Goal: Check status: Check status

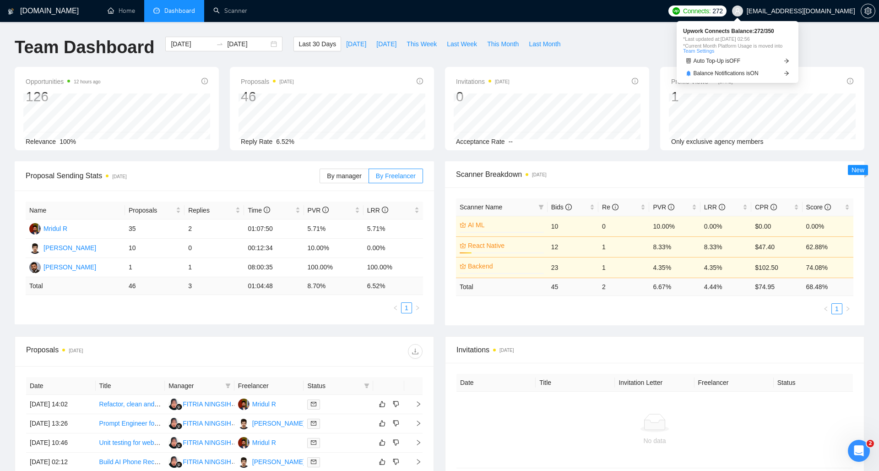
click at [711, 11] on span "Connects:" at bounding box center [696, 11] width 27 height 10
click at [611, 28] on div "[DOMAIN_NAME] Home Dashboard Scanner Connects: 272 [EMAIL_ADDRESS][DOMAIN_NAME]…" at bounding box center [439, 349] width 879 height 698
click at [341, 43] on button "[DATE]" at bounding box center [356, 44] width 30 height 15
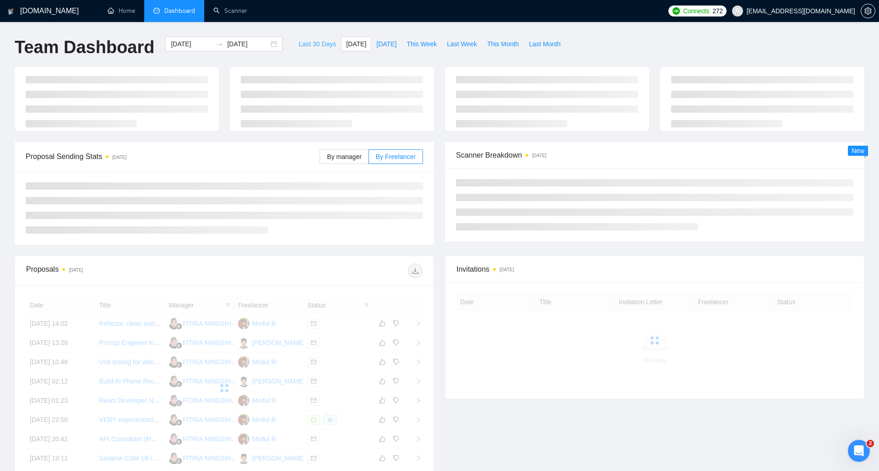
click at [313, 44] on span "Last 30 Days" at bounding box center [317, 44] width 38 height 10
type input "[DATE]"
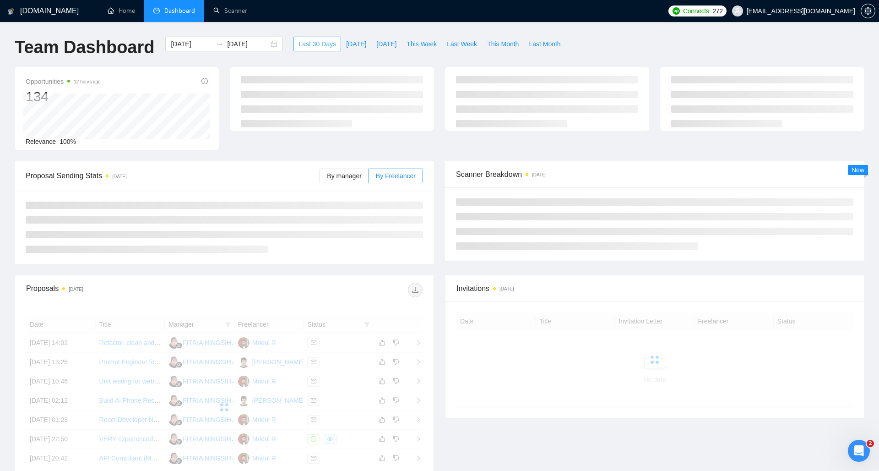
click at [313, 44] on span "Last 30 Days" at bounding box center [317, 44] width 38 height 10
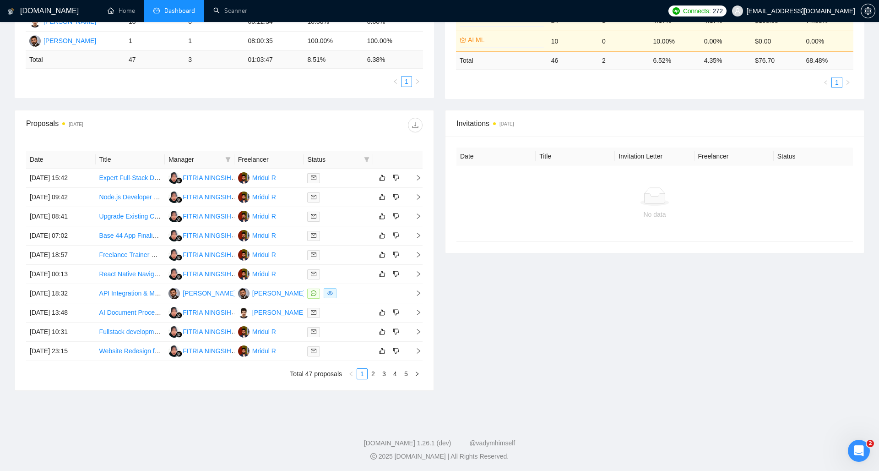
scroll to position [227, 0]
